Goal: Information Seeking & Learning: Learn about a topic

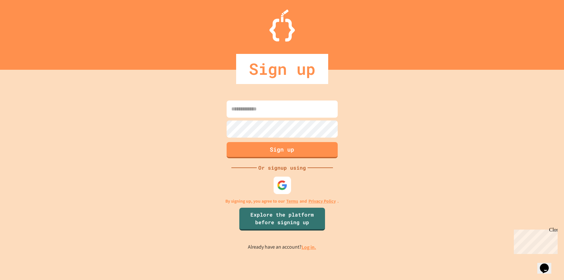
click at [285, 183] on img at bounding box center [282, 185] width 10 height 10
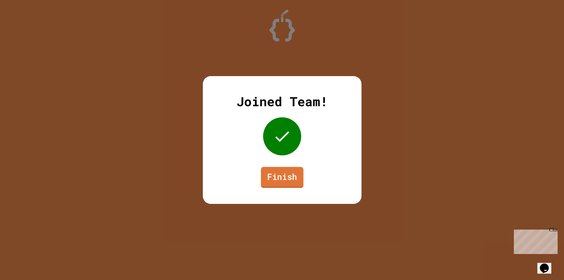
click at [288, 180] on link "Finish" at bounding box center [282, 177] width 43 height 21
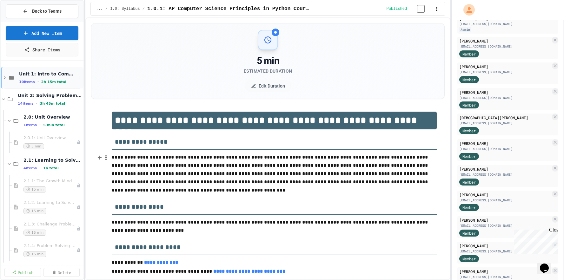
click at [25, 83] on span "10 items" at bounding box center [27, 82] width 16 height 4
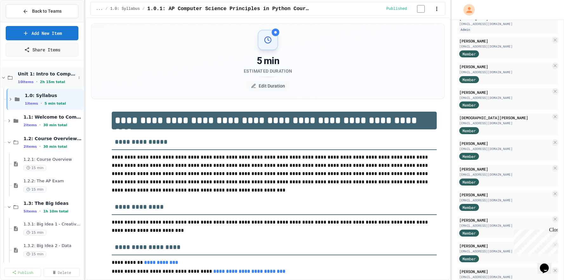
click at [23, 85] on div "Unit 1: Intro to Computer Science 10 items • 2h 15m total" at bounding box center [42, 78] width 83 height 22
click at [23, 81] on span "10 items" at bounding box center [26, 82] width 16 height 4
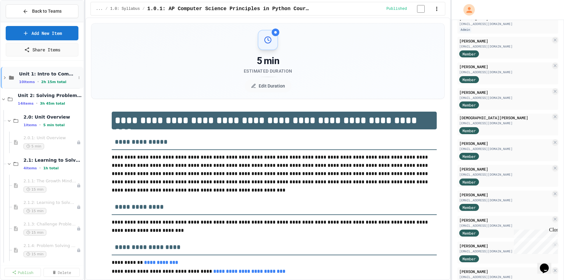
click at [27, 83] on span "10 items" at bounding box center [27, 82] width 16 height 4
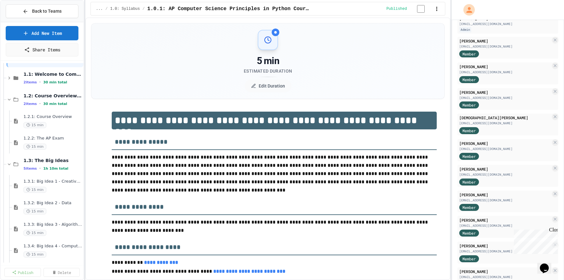
scroll to position [43, 0]
click at [33, 125] on span "15 min" at bounding box center [34, 126] width 23 height 6
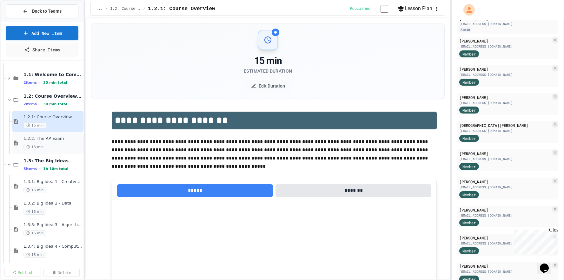
click at [31, 146] on span "15 min" at bounding box center [34, 147] width 23 height 6
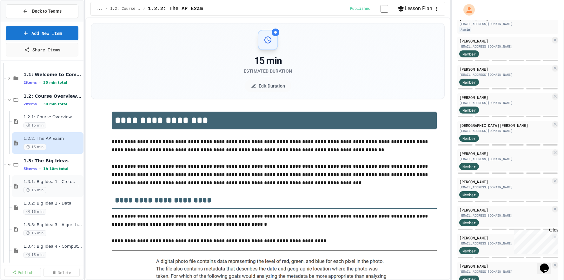
click at [35, 191] on span "15 min" at bounding box center [34, 190] width 23 height 6
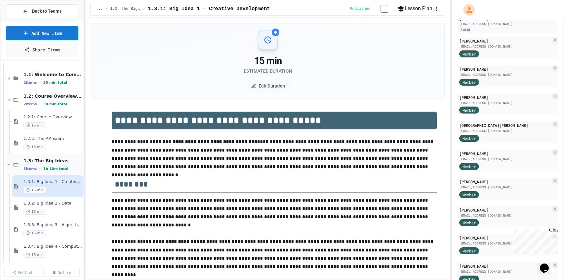
click at [29, 170] on span "5 items" at bounding box center [29, 169] width 13 height 4
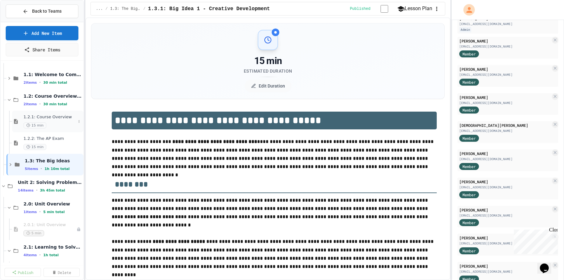
click at [37, 118] on span "1.2.1: Course Overview" at bounding box center [49, 117] width 52 height 5
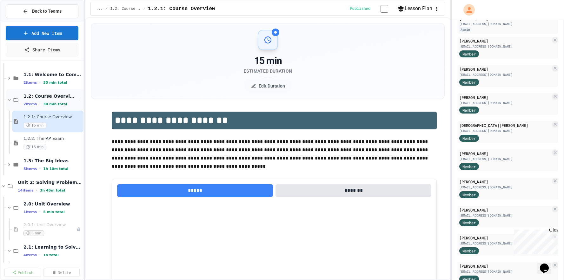
click at [43, 97] on span "1.2: Course Overview and the AP Exam" at bounding box center [49, 96] width 52 height 6
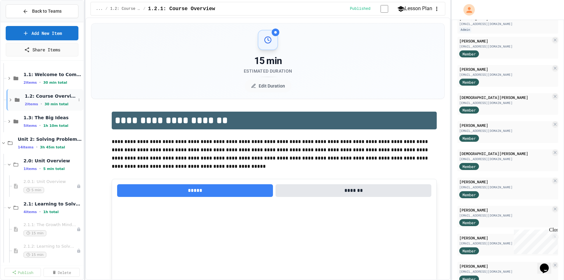
click at [31, 105] on span "2 items" at bounding box center [31, 104] width 13 height 4
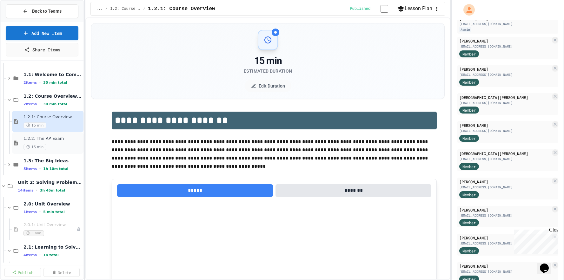
click at [55, 140] on span "1.2.2: The AP Exam" at bounding box center [49, 138] width 52 height 5
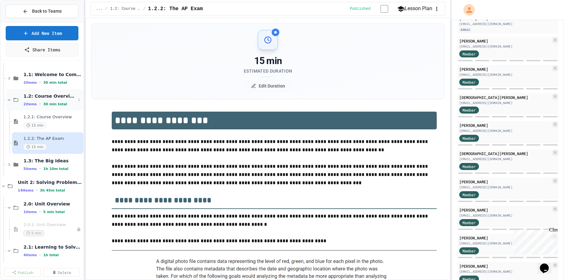
click at [49, 95] on span "1.2: Course Overview and the AP Exam" at bounding box center [49, 96] width 52 height 6
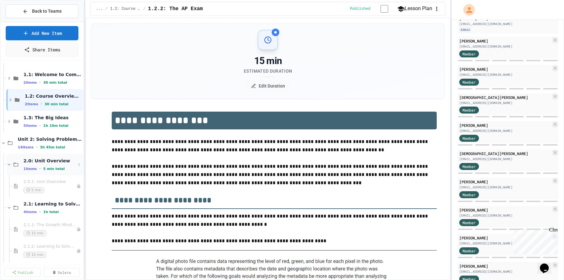
click at [52, 162] on span "2.0: Unit Overview" at bounding box center [49, 161] width 52 height 6
click at [53, 138] on span "Unit 2: Solving Problems in Computer Science" at bounding box center [47, 140] width 58 height 6
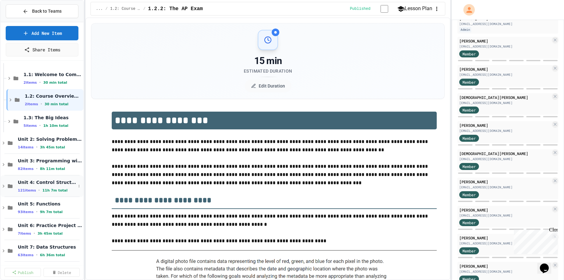
click at [57, 180] on span "Unit 4: Control Structures" at bounding box center [47, 183] width 58 height 6
click at [54, 160] on span "Unit 3: Programming with Python" at bounding box center [47, 161] width 58 height 6
click at [42, 140] on span "Unit 2: Solving Problems in Computer Science" at bounding box center [47, 140] width 58 height 6
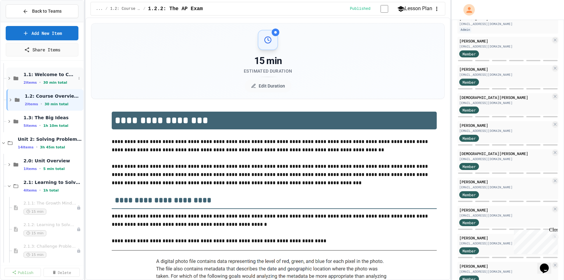
click at [43, 76] on span "1.1: Welcome to Computer Science" at bounding box center [49, 75] width 52 height 6
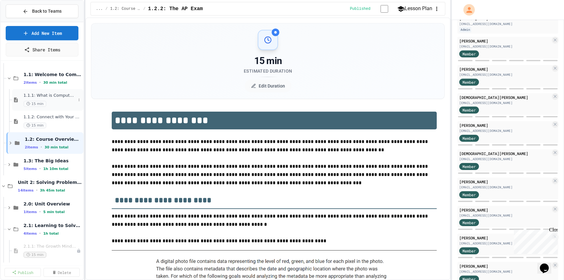
click at [47, 94] on span "1.1.1: What is Computer Science?" at bounding box center [49, 95] width 52 height 5
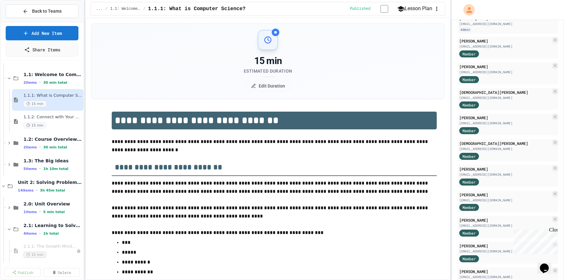
scroll to position [1125, 0]
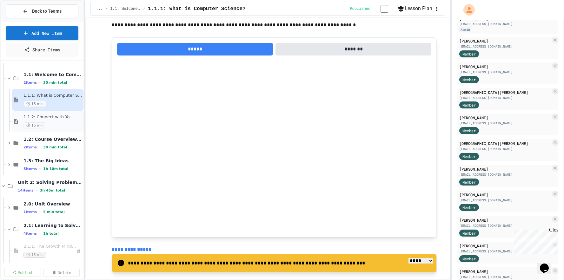
click at [57, 116] on span "1.1.2: Connect with Your World" at bounding box center [49, 117] width 52 height 5
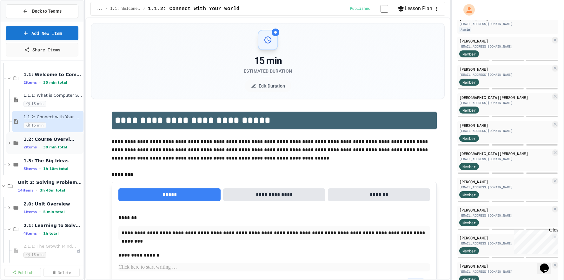
click at [56, 139] on span "1.2: Course Overview and the AP Exam" at bounding box center [49, 140] width 52 height 6
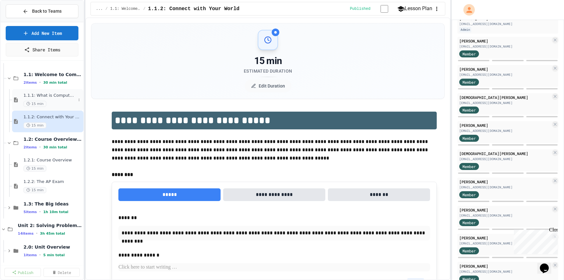
click at [54, 97] on span "1.1.1: What is Computer Science?" at bounding box center [49, 95] width 52 height 5
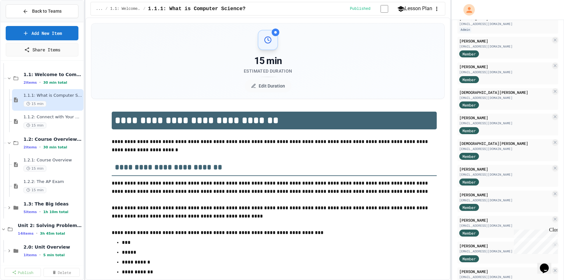
scroll to position [1125, 0]
